Goal: Ask a question

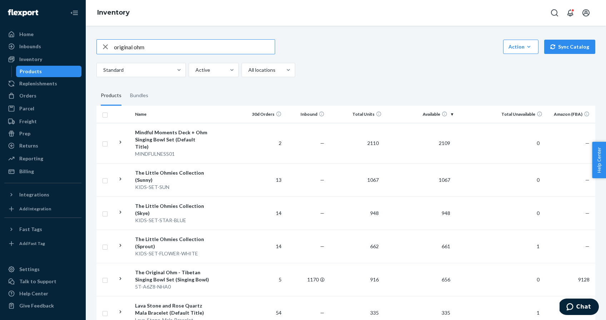
type input "original ohm"
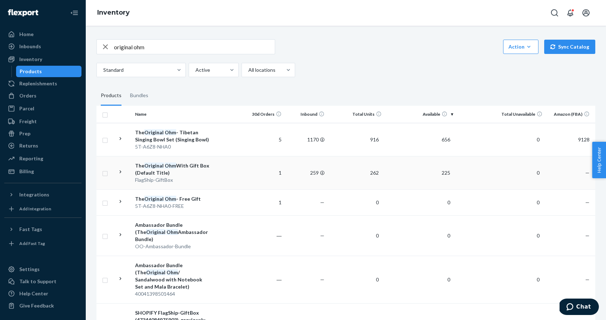
click at [228, 175] on td at bounding box center [227, 172] width 29 height 33
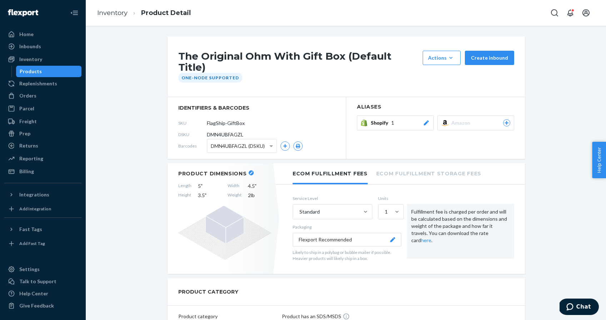
click at [405, 119] on div "Shopify 1" at bounding box center [400, 122] width 59 height 7
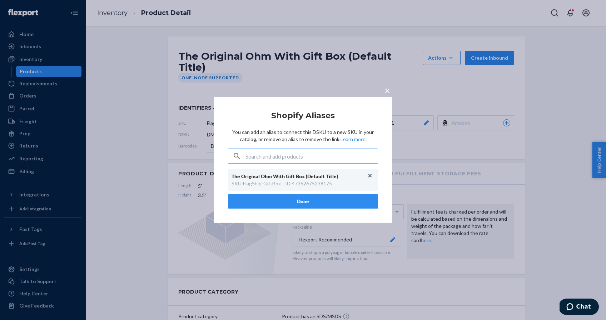
click at [388, 90] on span "×" at bounding box center [387, 90] width 6 height 12
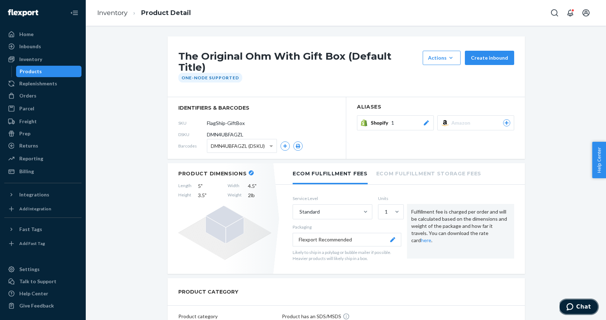
click at [570, 305] on icon "Chat" at bounding box center [569, 306] width 7 height 7
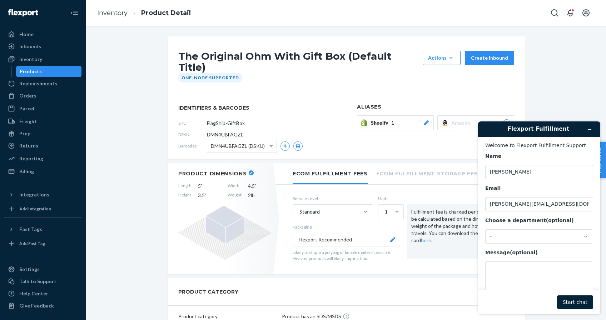
click at [406, 119] on button "Shopify 1" at bounding box center [395, 122] width 77 height 15
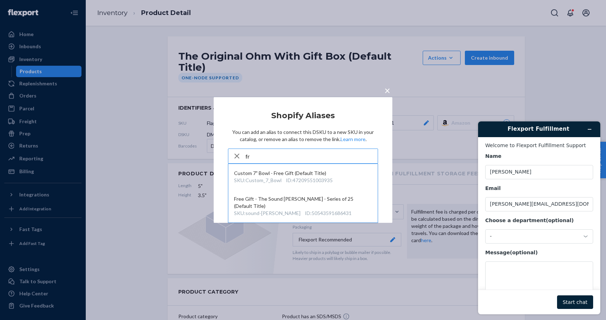
type input "f"
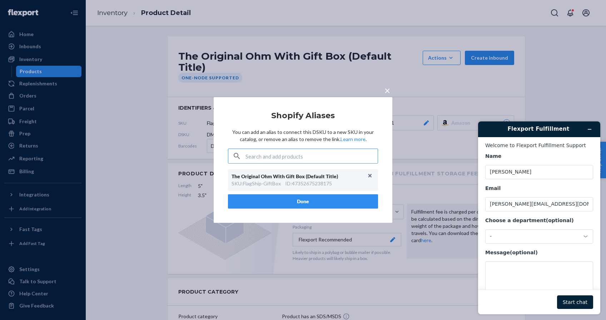
click at [385, 89] on span "×" at bounding box center [387, 90] width 6 height 12
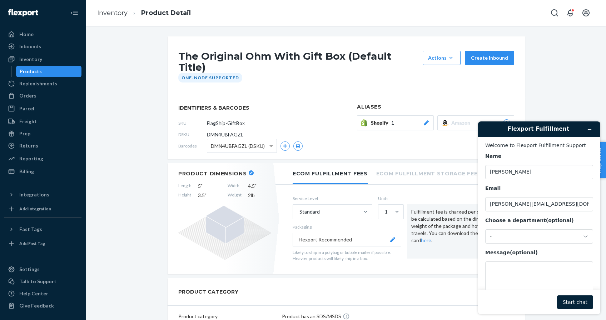
click at [394, 119] on div "Shopify 1" at bounding box center [400, 122] width 59 height 7
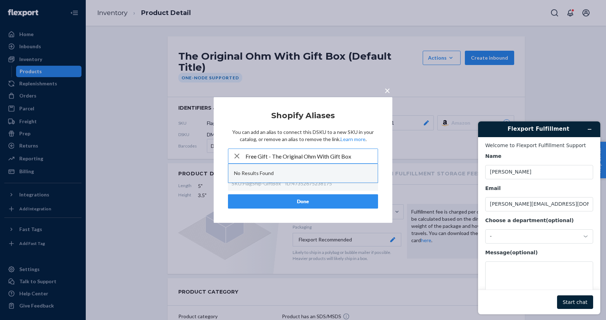
type input "Free Gift - The Original Ohm With Gift Box"
click at [277, 171] on div "No Results Found" at bounding box center [302, 173] width 149 height 19
click at [292, 196] on button "Done" at bounding box center [303, 201] width 150 height 14
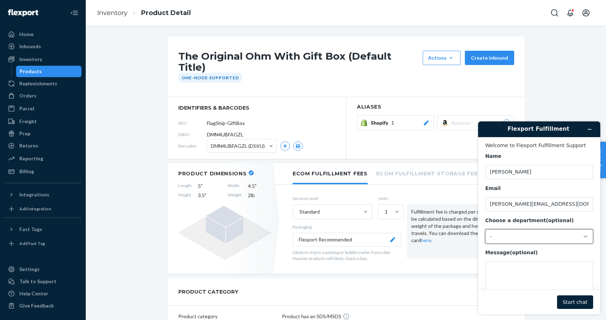
click at [540, 239] on div "-" at bounding box center [535, 236] width 90 height 6
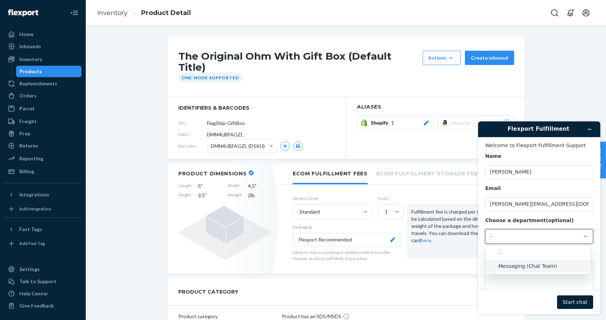
click at [526, 269] on li "Messaging (Chat Team)" at bounding box center [537, 266] width 105 height 13
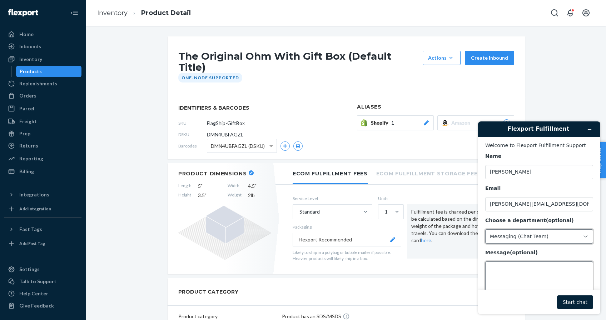
click at [520, 282] on textarea "Message (optional)" at bounding box center [539, 282] width 108 height 40
click at [227, 117] on input "FlagShip-GiftBox" at bounding box center [239, 123] width 56 height 14
click at [512, 264] on textarea "Message (optional)" at bounding box center [539, 282] width 108 height 40
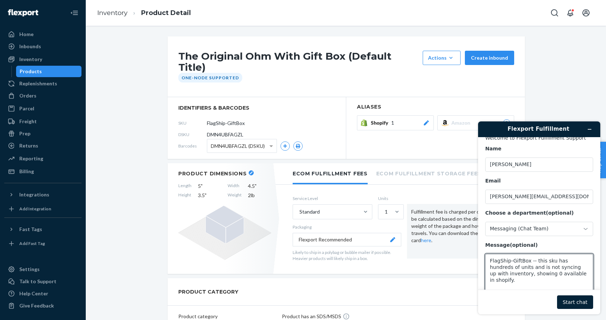
scroll to position [11, 0]
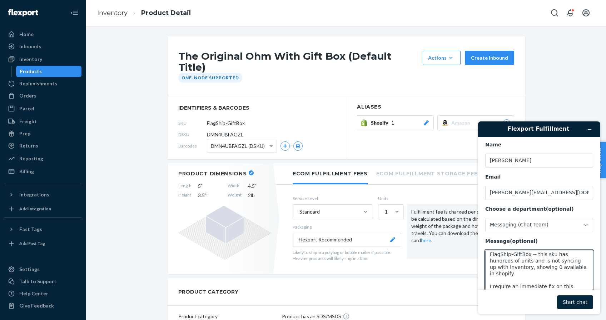
type textarea "FlagShip-GiftBox -- this sku has hundreds of units and is not syncing up with i…"
click at [563, 298] on button "Start chat" at bounding box center [575, 302] width 36 height 14
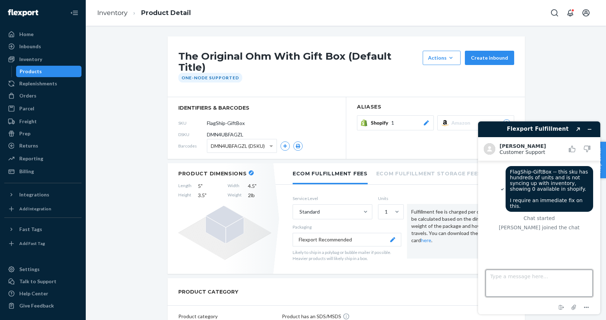
click at [503, 289] on textarea "Type a message here..." at bounding box center [538, 283] width 107 height 27
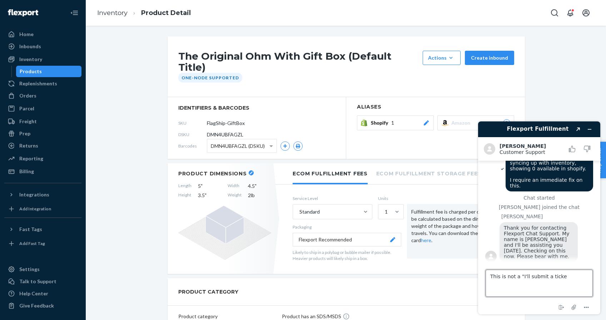
scroll to position [19, 0]
type textarea "This is not a "I'll submit a ticket" issue. I need this resolved right now."
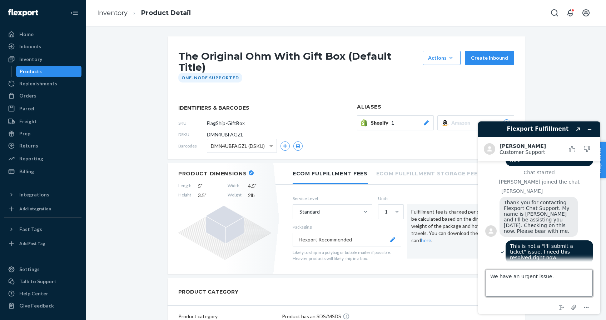
type textarea "We have an urgent issue."
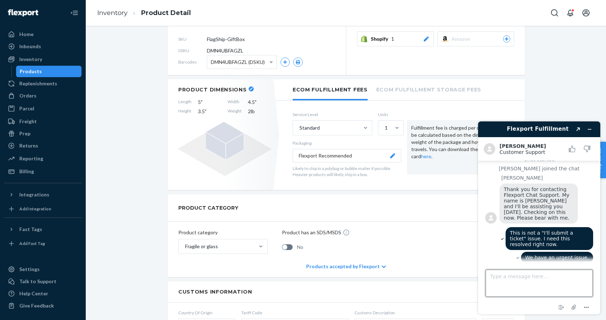
scroll to position [196, 0]
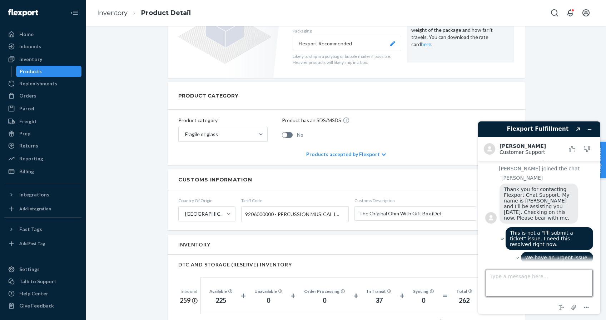
click at [516, 286] on textarea "Type a message here..." at bounding box center [538, 283] width 107 height 27
type textarea "I'll be submitting a chargeback"
click at [511, 280] on textarea "I'll be submitting a chargeback" at bounding box center [538, 283] width 107 height 27
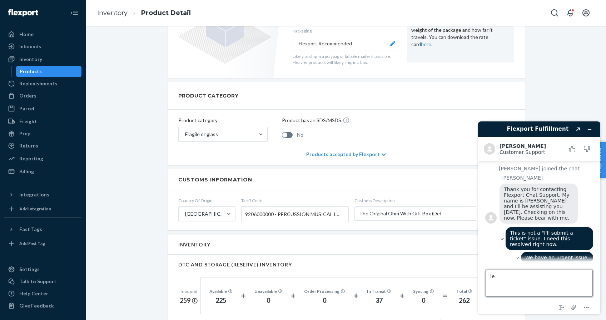
type textarea "l"
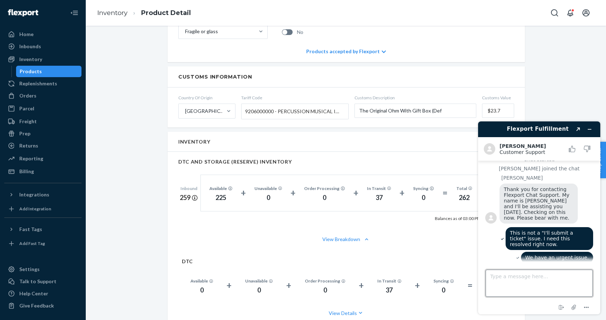
scroll to position [0, 0]
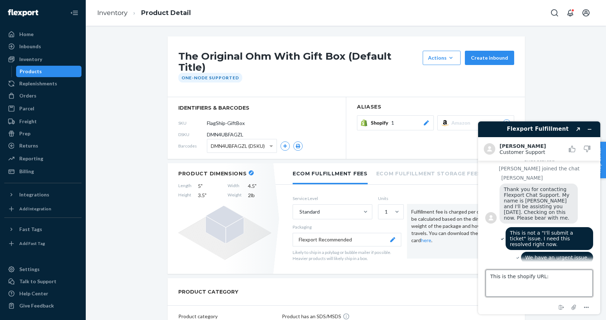
paste textarea "[URL][DOMAIN_NAME]"
type textarea "This is the shopify URL: https://admin.shopify.com/store/theohmstore/products/8…"
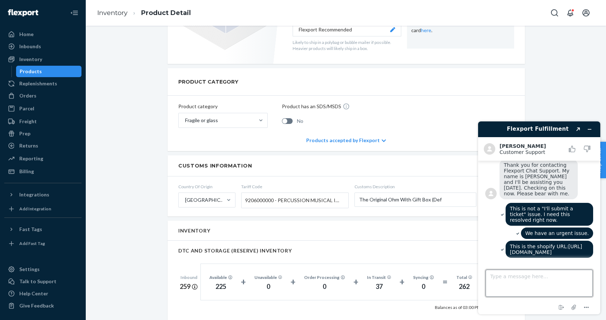
scroll to position [386, 0]
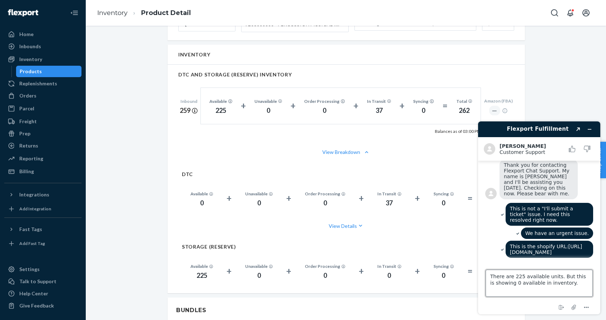
type textarea "There are 225 available units. But this is showing 0 available in inventory."
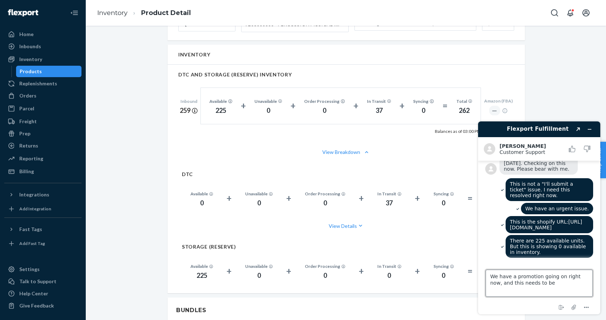
scroll to position [116, 0]
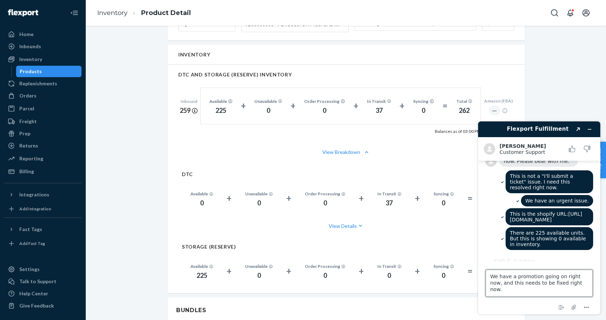
type textarea "We have a promotion going on right now, and this needs to be fixed right now."
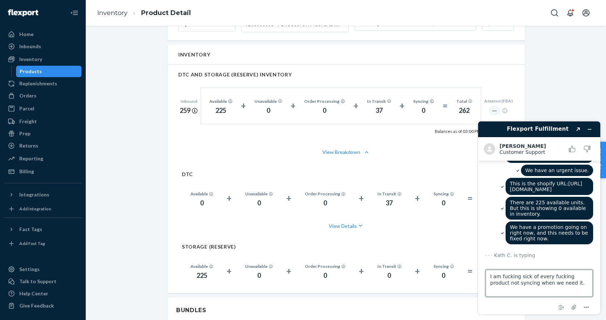
type textarea "I am fucking sick of every fucking product not syncing when we need it."
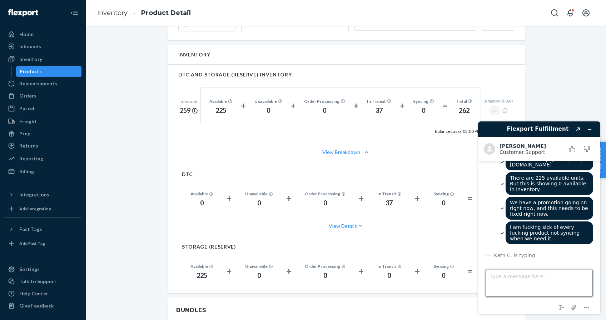
type textarea "I"
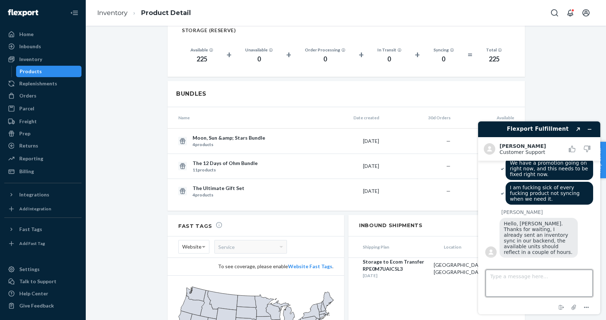
scroll to position [217, 0]
click at [511, 295] on textarea "Type a message here..." at bounding box center [538, 283] width 107 height 27
type textarea "Not "couple of hours" -- now."
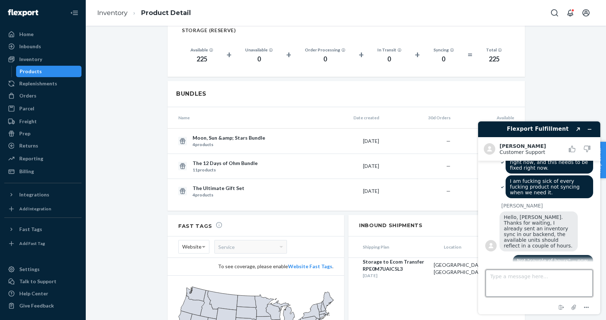
scroll to position [232, 0]
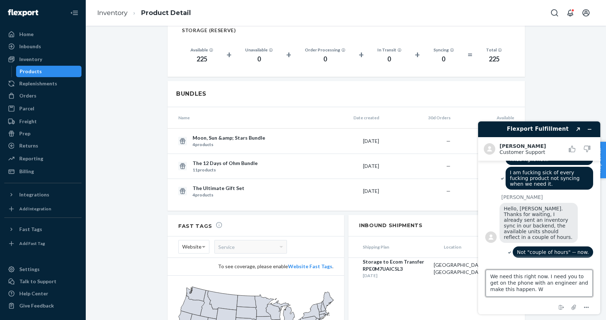
type textarea "We need this right now. I need you to get on the phone with an engineer and mak…"
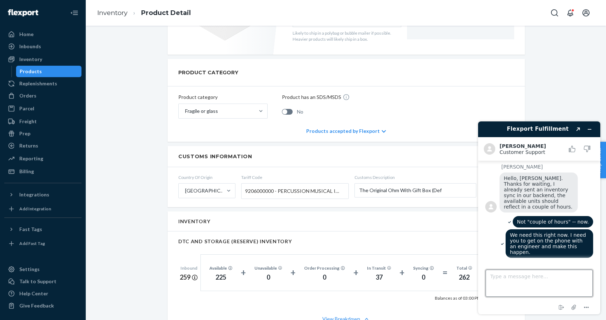
scroll to position [0, 0]
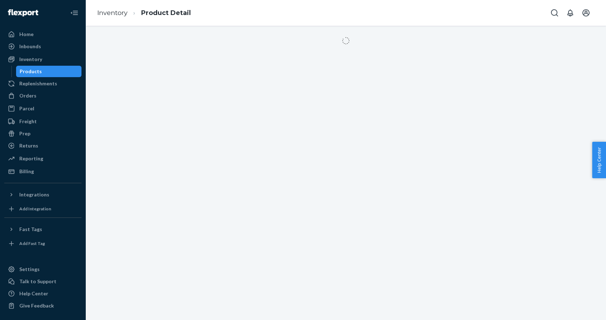
scroll to position [258, 0]
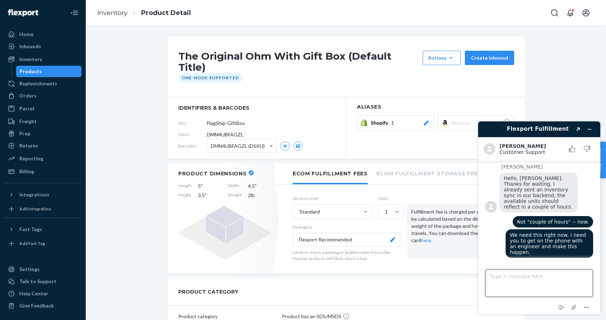
click at [517, 279] on textarea "Type a message here..." at bounding box center [538, 283] width 107 height 27
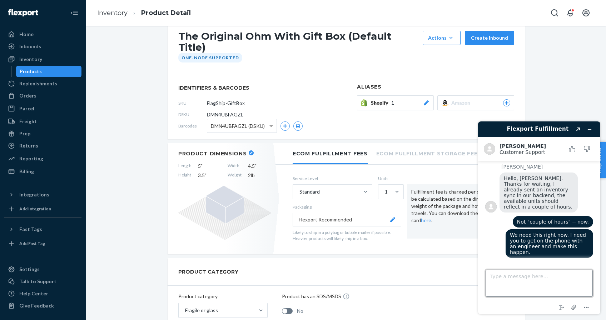
scroll to position [23, 0]
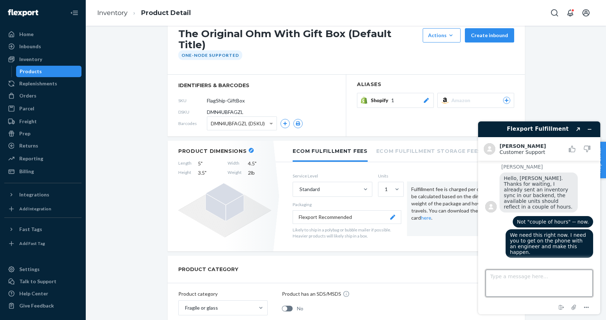
click at [523, 280] on textarea "Type a message here..." at bounding box center [538, 283] width 107 height 27
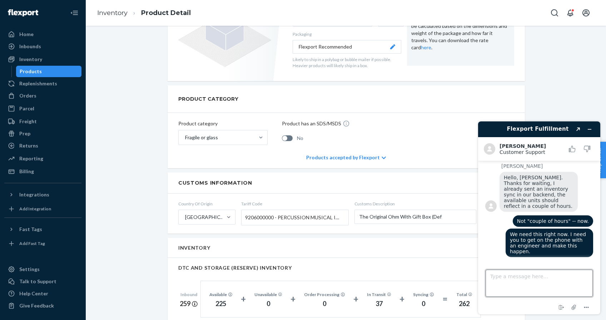
scroll to position [329, 0]
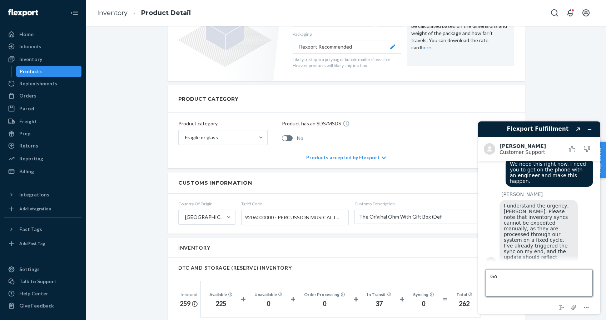
type textarea "G"
type textarea "I"
type textarea "I need to speak with a manager. Please submit to me the direct email address of…"
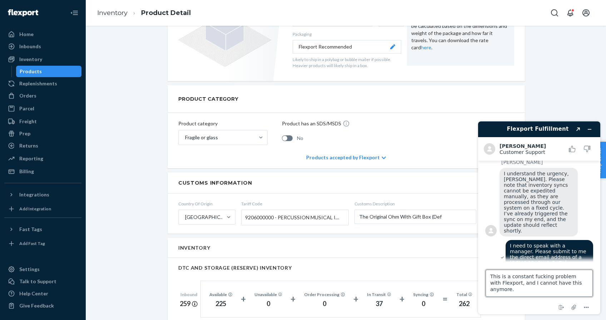
type textarea "This is a constant fucking problem with Flexport, and I cannot have this anymor…"
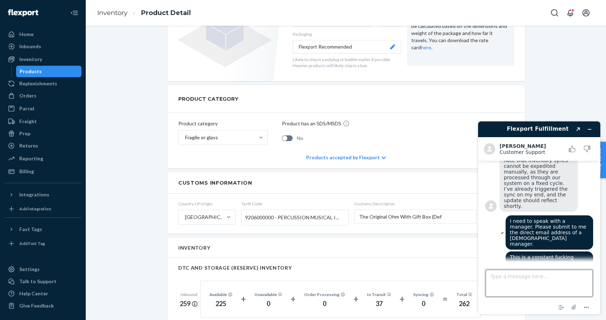
scroll to position [387, 0]
click at [517, 289] on textarea "Type a message here..." at bounding box center [538, 283] width 107 height 27
click at [516, 286] on textarea "Type a message here..." at bounding box center [538, 283] width 107 height 27
type textarea "I cannot wait."
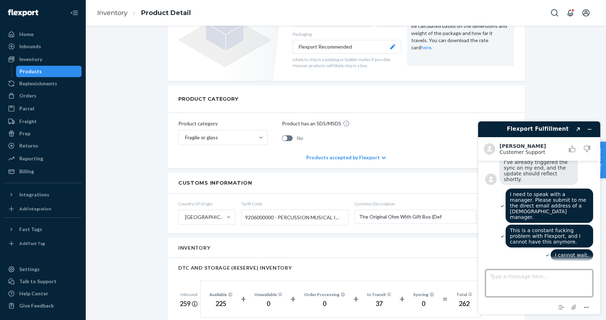
scroll to position [399, 0]
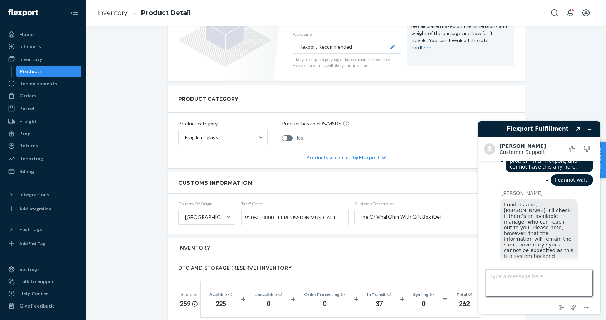
click at [492, 283] on textarea "Type a message here..." at bounding box center [538, 283] width 107 height 27
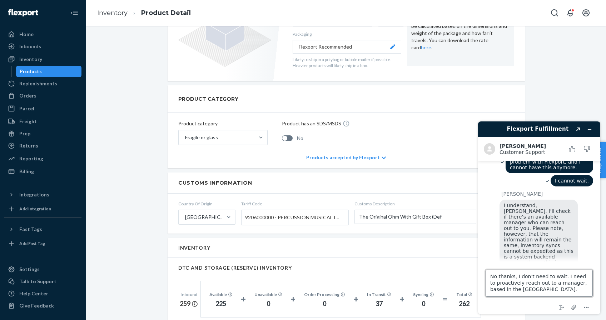
click at [532, 293] on textarea "No thanks, I don't need to wait. I need to proactively reach out to a manager, …" at bounding box center [538, 283] width 107 height 27
type textarea "No thanks, I don't need to wait. I need to proactively reach out to a manager, …"
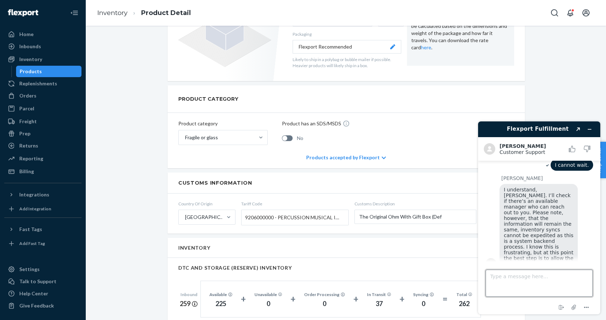
scroll to position [513, 0]
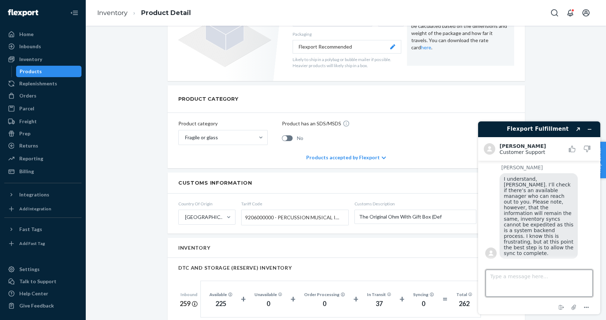
click at [514, 273] on textarea "Type a message here..." at bounding box center [538, 283] width 107 height 27
click at [522, 276] on textarea "Type a message here..." at bounding box center [538, 283] width 107 height 27
type textarea "I"
type textarea "My inventory is currently being held hostage by your company. I pay you monthly…"
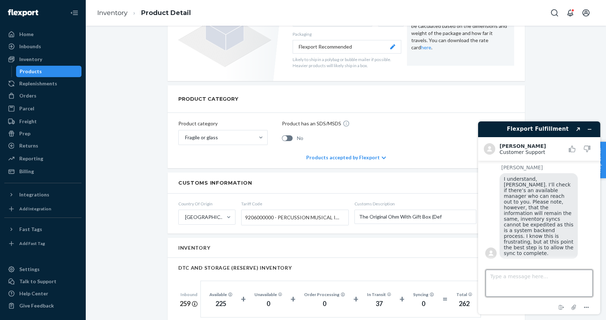
scroll to position [561, 0]
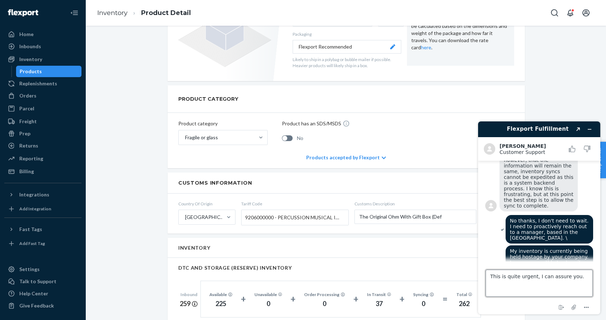
type textarea "This is quite urgent, I can assure you."
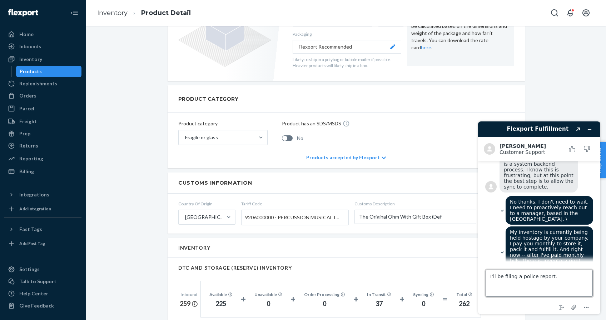
type textarea "I'll be filing a police report."
click at [516, 279] on textarea "I'll be filing a police report." at bounding box center [538, 283] width 107 height 27
click at [536, 289] on textarea "Type a message here..." at bounding box center [538, 283] width 107 height 27
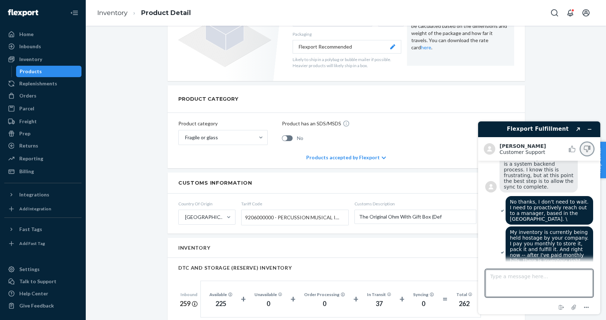
click at [587, 150] on icon "Rate this chat as bad" at bounding box center [587, 149] width 6 height 6
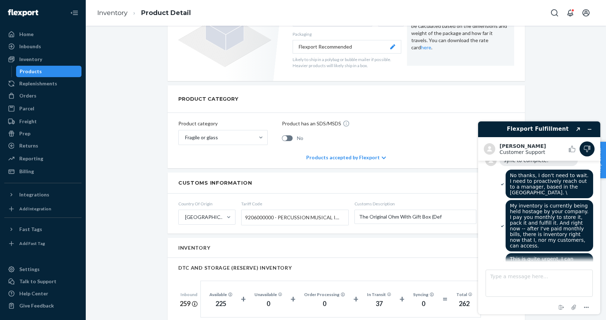
click at [541, 283] on button "Leave a comment" at bounding box center [539, 290] width 56 height 14
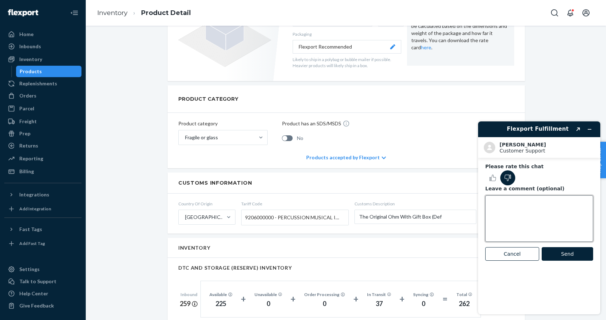
click at [515, 215] on textarea "Leave a comment (optional)" at bounding box center [539, 218] width 108 height 46
type textarea "U"
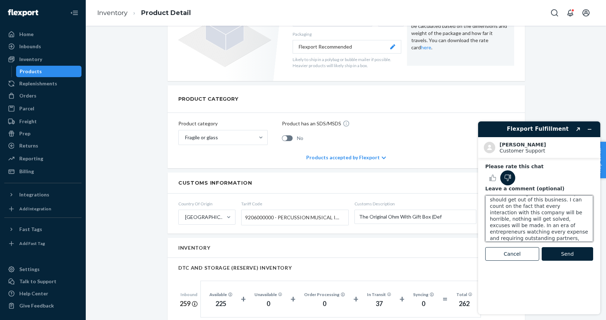
scroll to position [54, 0]
type textarea "I'm unsure of what to do -- flexport is a catastrophe. Nothing gets done accord…"
click at [562, 252] on button "Send" at bounding box center [567, 254] width 51 height 14
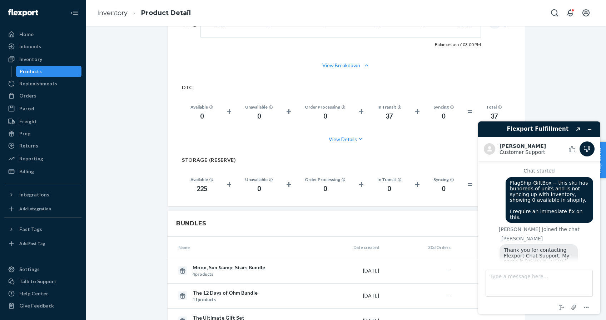
scroll to position [608, 0]
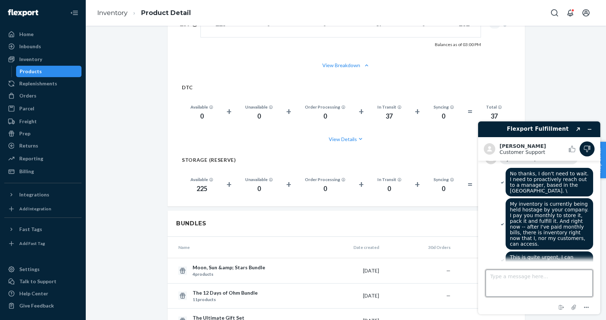
click at [540, 293] on textarea "Type a message here..." at bounding box center [538, 283] width 107 height 27
click at [514, 286] on textarea "Type a message here..." at bounding box center [538, 283] width 107 height 27
click at [508, 144] on h2 "[PERSON_NAME]" at bounding box center [531, 146] width 65 height 6
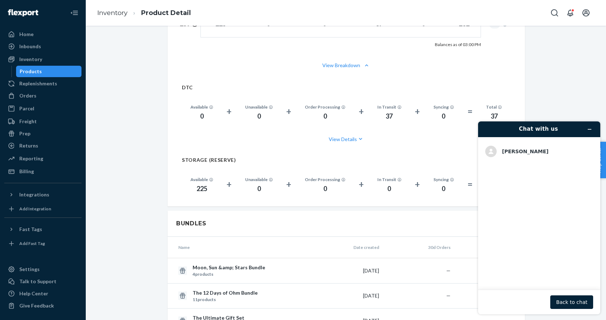
click at [502, 153] on div "[PERSON_NAME]" at bounding box center [523, 152] width 52 height 6
